Goal: Task Accomplishment & Management: Manage account settings

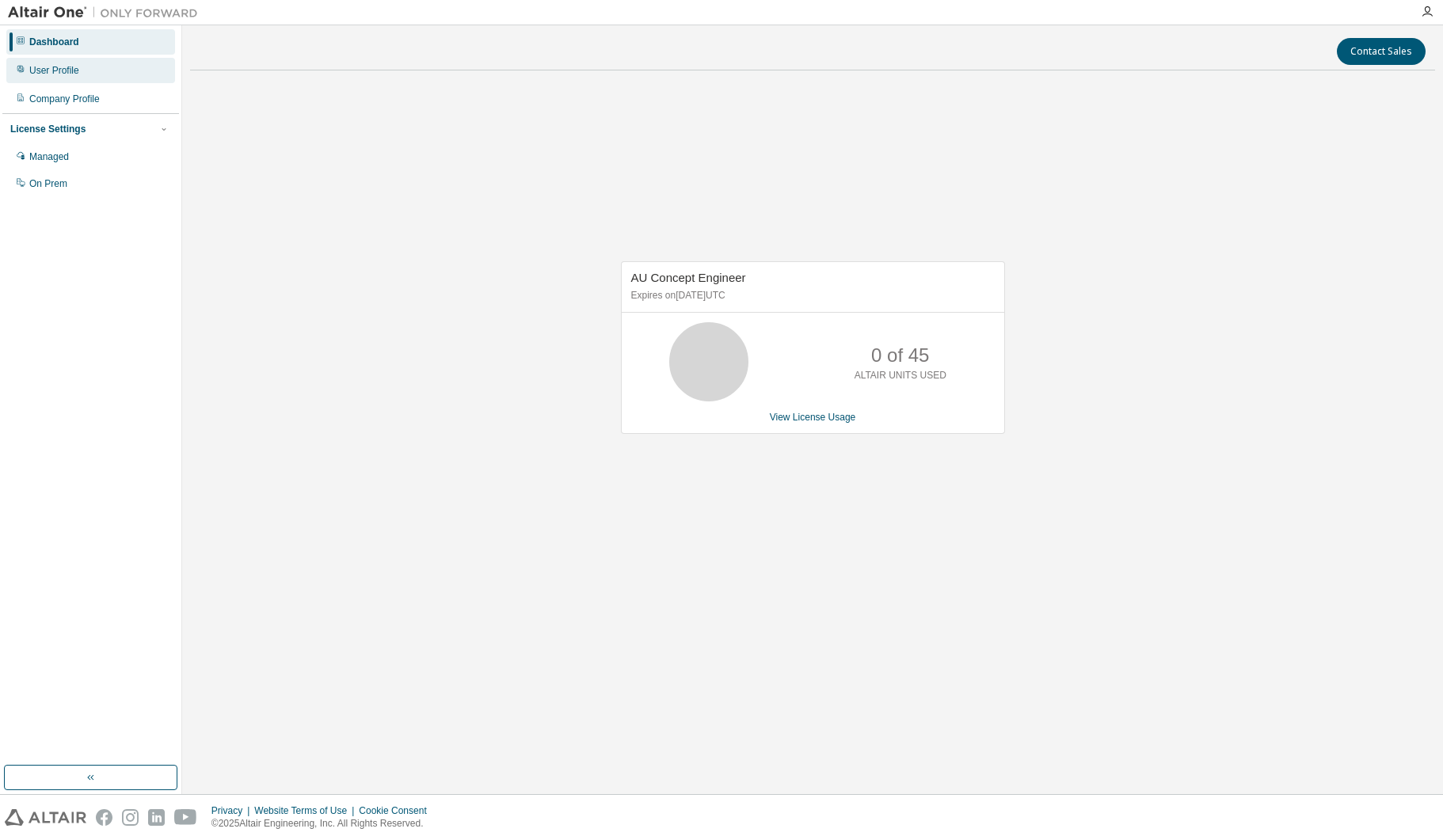
click at [77, 68] on div "User Profile" at bounding box center [54, 69] width 49 height 12
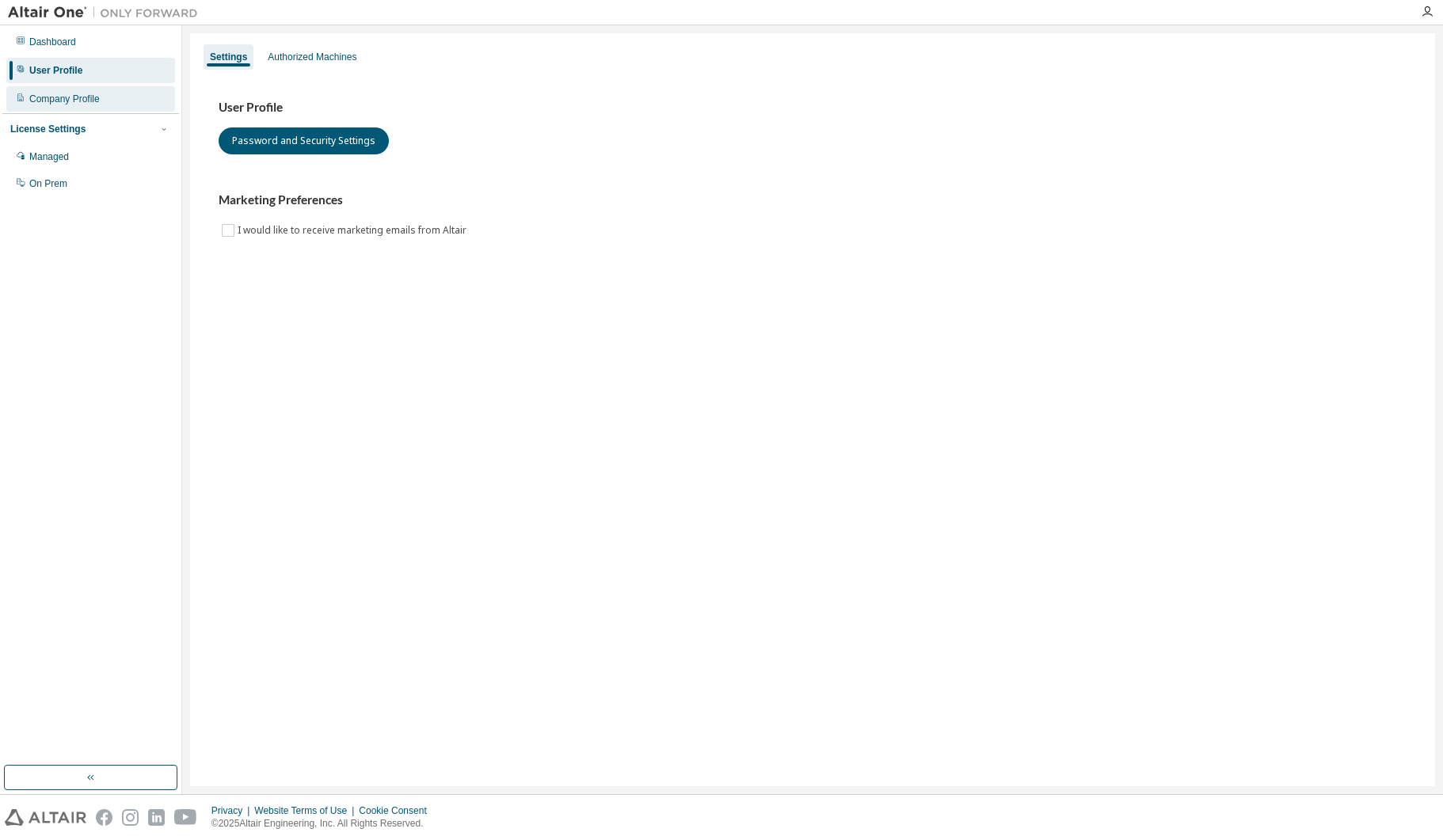
click at [85, 97] on div "Company Profile" at bounding box center [65, 98] width 70 height 12
